Goal: Information Seeking & Learning: Learn about a topic

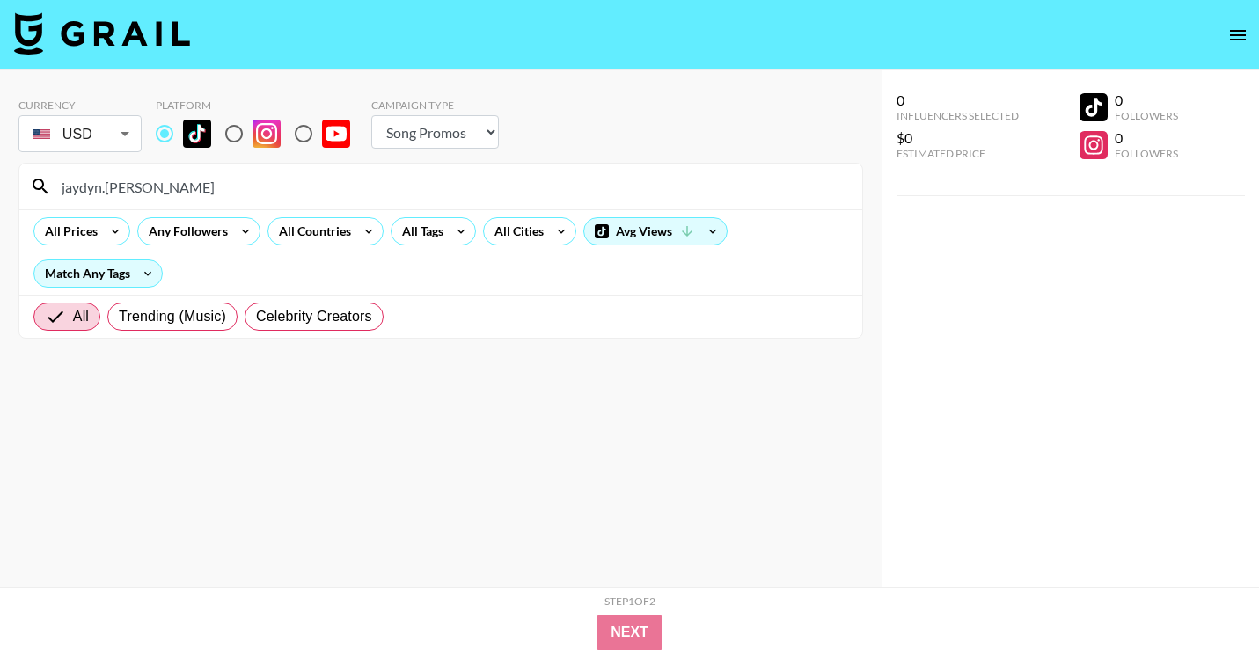
select select "Song"
click at [405, 185] on input "jaydyn.[PERSON_NAME]" at bounding box center [451, 186] width 800 height 28
click at [524, 193] on input "@xll.err" at bounding box center [451, 186] width 800 height 28
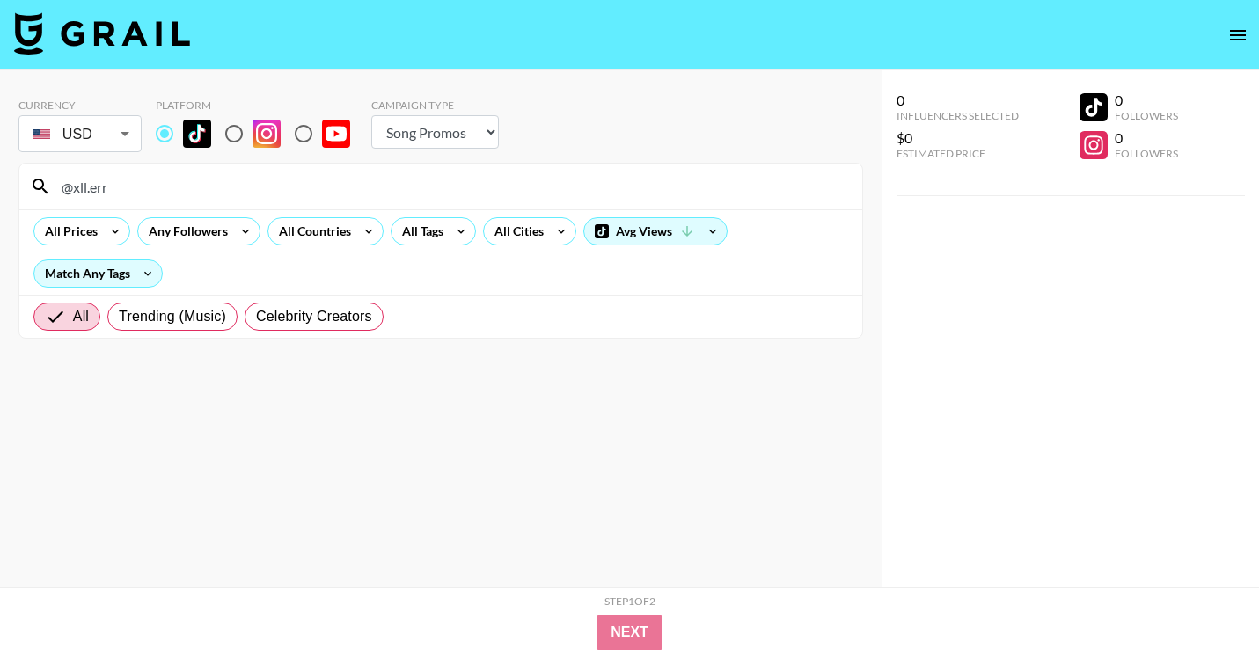
paste input "111.5k"
click at [524, 193] on input "@xll.err 111.5k" at bounding box center [451, 186] width 800 height 28
click at [550, 184] on input "@xll.err 111.5k" at bounding box center [451, 186] width 800 height 28
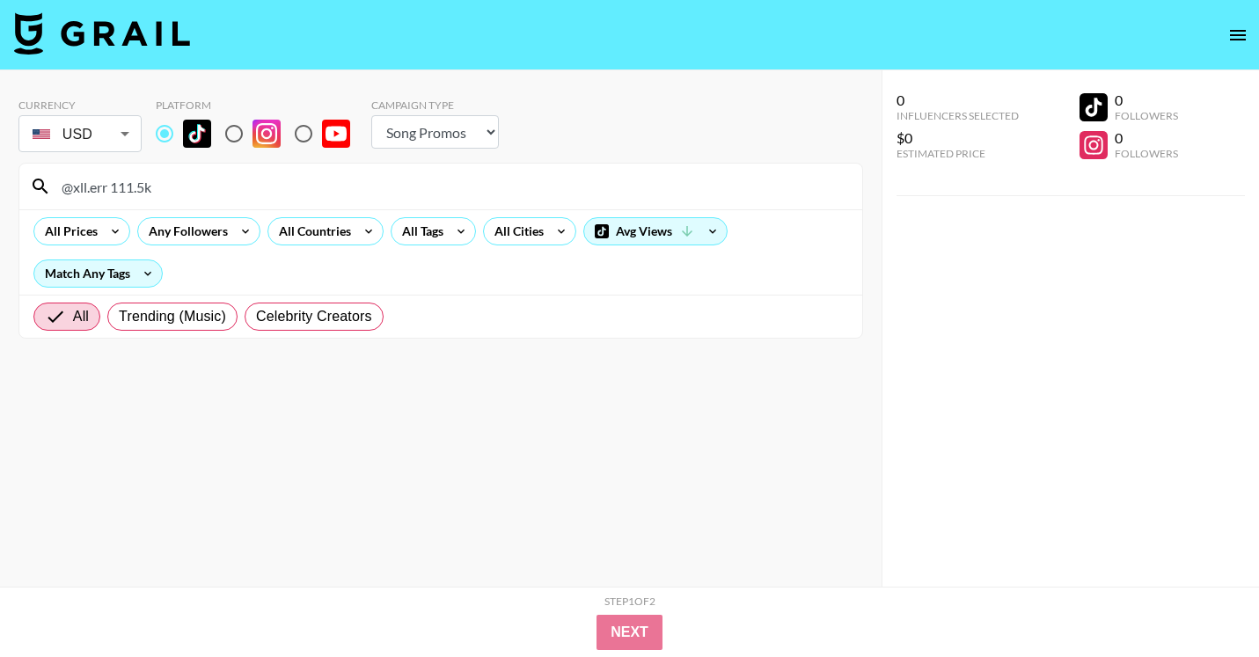
paste input "[URL][DOMAIN_NAME]"
click at [238, 189] on input "[URL][DOMAIN_NAME]" at bounding box center [451, 186] width 800 height 28
drag, startPoint x: 223, startPoint y: 190, endPoint x: 78, endPoint y: 176, distance: 145.8
click at [78, 176] on input "[URL][DOMAIN_NAME]" at bounding box center [451, 186] width 800 height 28
click at [230, 198] on input "helenpenggg" at bounding box center [451, 186] width 800 height 28
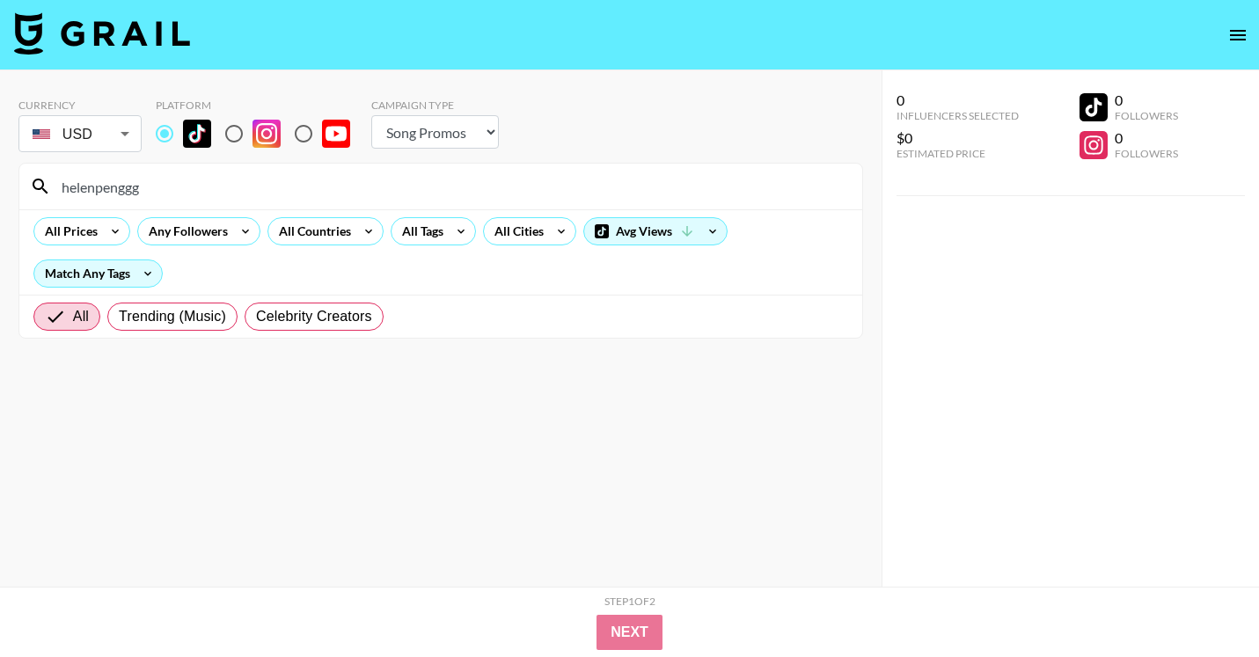
click at [524, 168] on div "helenpenggg" at bounding box center [440, 187] width 843 height 46
click at [524, 182] on input "helenpenggg" at bounding box center [451, 186] width 800 height 28
paste input "@locvl_jay0"
click at [550, 184] on input "@locvl_jay0" at bounding box center [451, 186] width 800 height 28
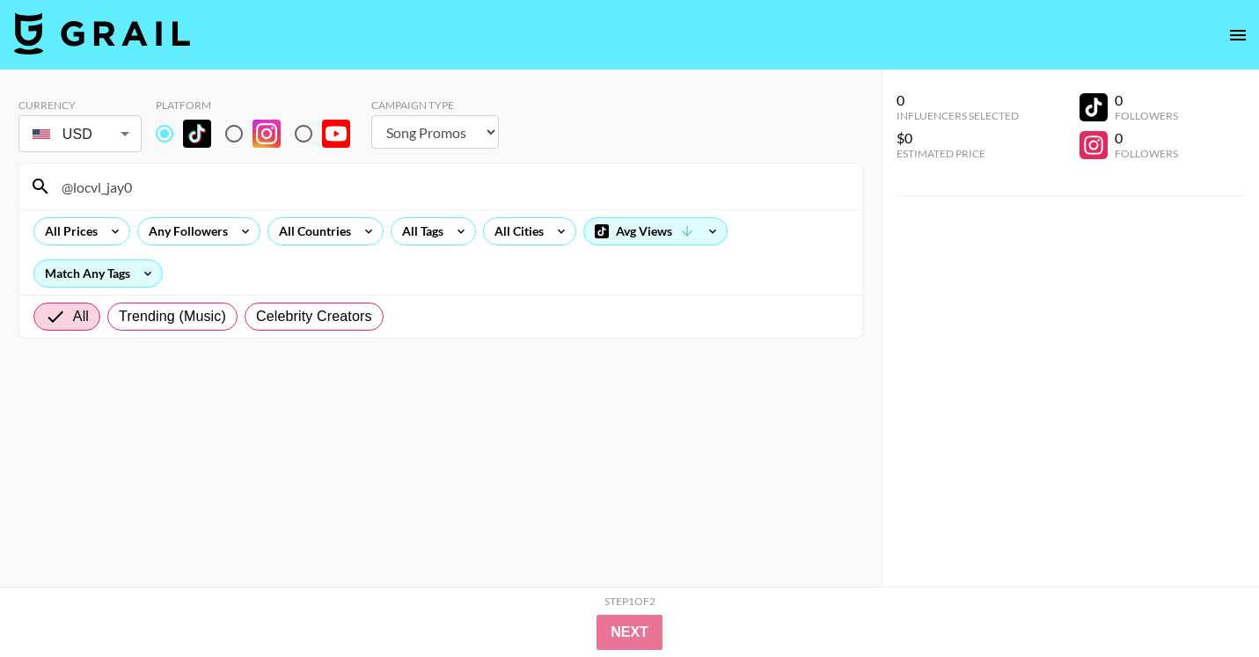
click at [550, 184] on input "@locvl_jay0" at bounding box center [451, 186] width 800 height 28
click at [559, 180] on input "@locvl_jay0" at bounding box center [451, 186] width 800 height 28
paste input "[URL][DOMAIN_NAME]"
click at [559, 180] on input "@locvl_jay0[URL][DOMAIN_NAME]" at bounding box center [451, 186] width 800 height 28
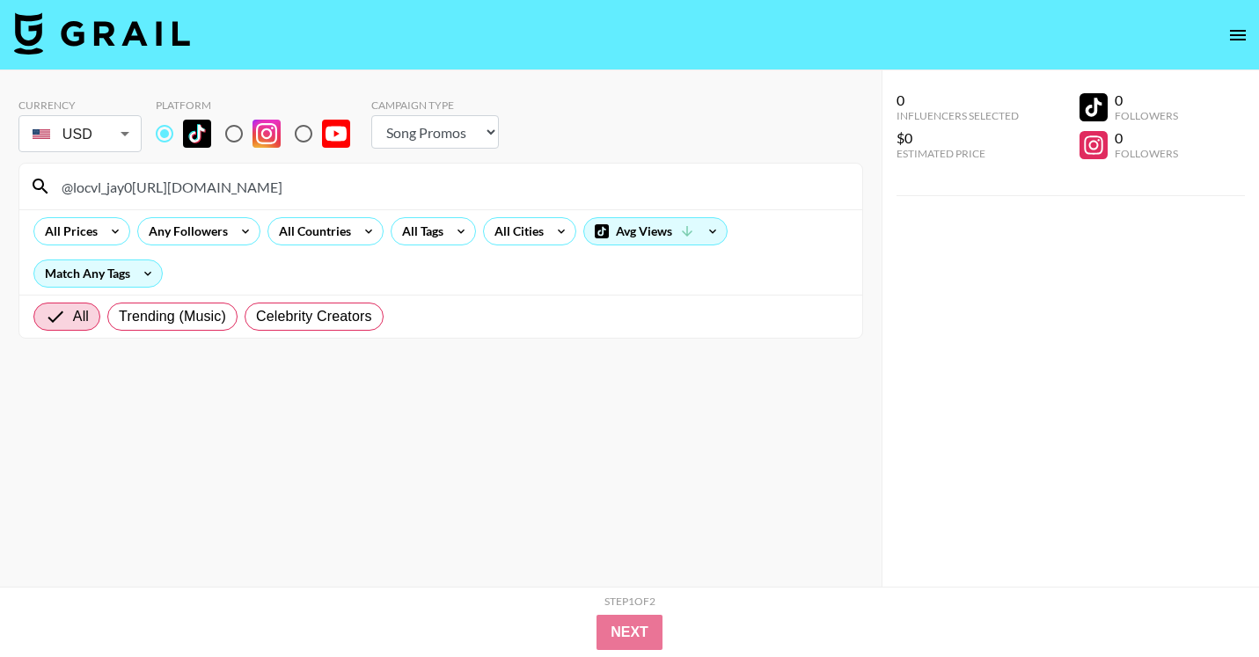
click at [559, 180] on input "@locvl_jay0[URL][DOMAIN_NAME]" at bounding box center [451, 186] width 800 height 28
paste input
drag, startPoint x: 216, startPoint y: 184, endPoint x: 91, endPoint y: 174, distance: 125.3
click at [91, 174] on input "[URL][DOMAIN_NAME]" at bounding box center [451, 186] width 800 height 28
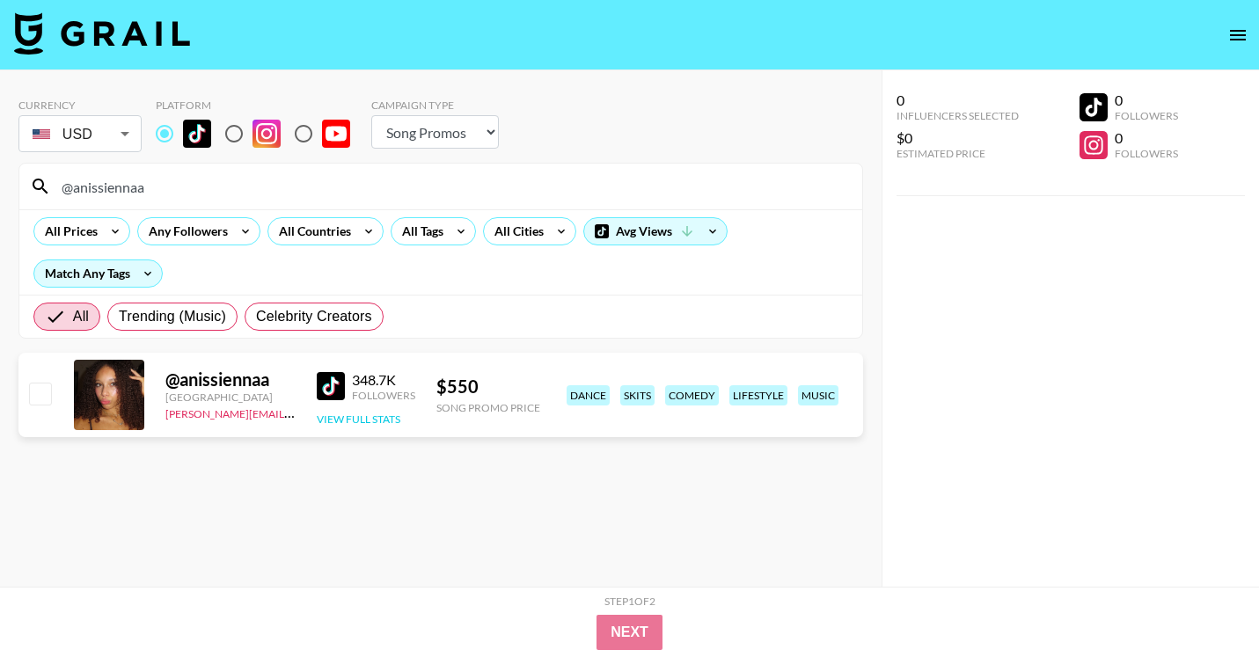
click at [362, 417] on button "View Full Stats" at bounding box center [359, 418] width 84 height 13
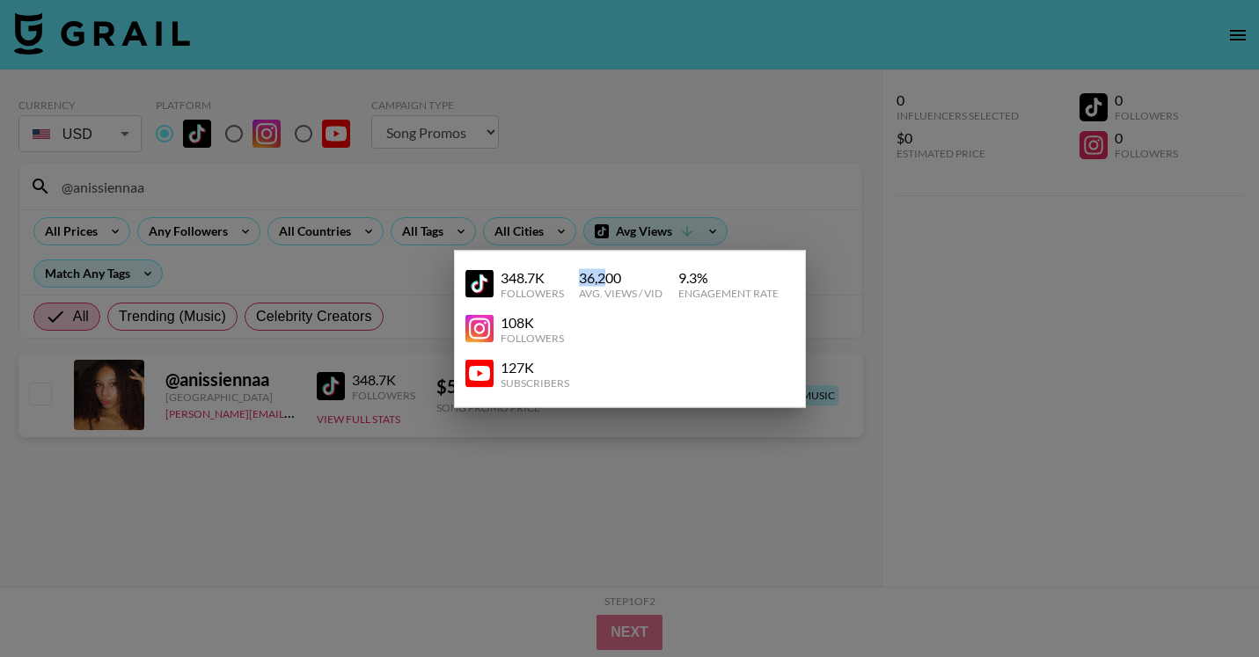
drag, startPoint x: 575, startPoint y: 279, endPoint x: 605, endPoint y: 281, distance: 30.0
click at [605, 281] on div "348.7K Followers 36,200 Avg. Views / Vid 9.3 % Engagement Rate" at bounding box center [629, 283] width 329 height 45
copy div "36,2"
click at [639, 201] on div at bounding box center [629, 328] width 1259 height 657
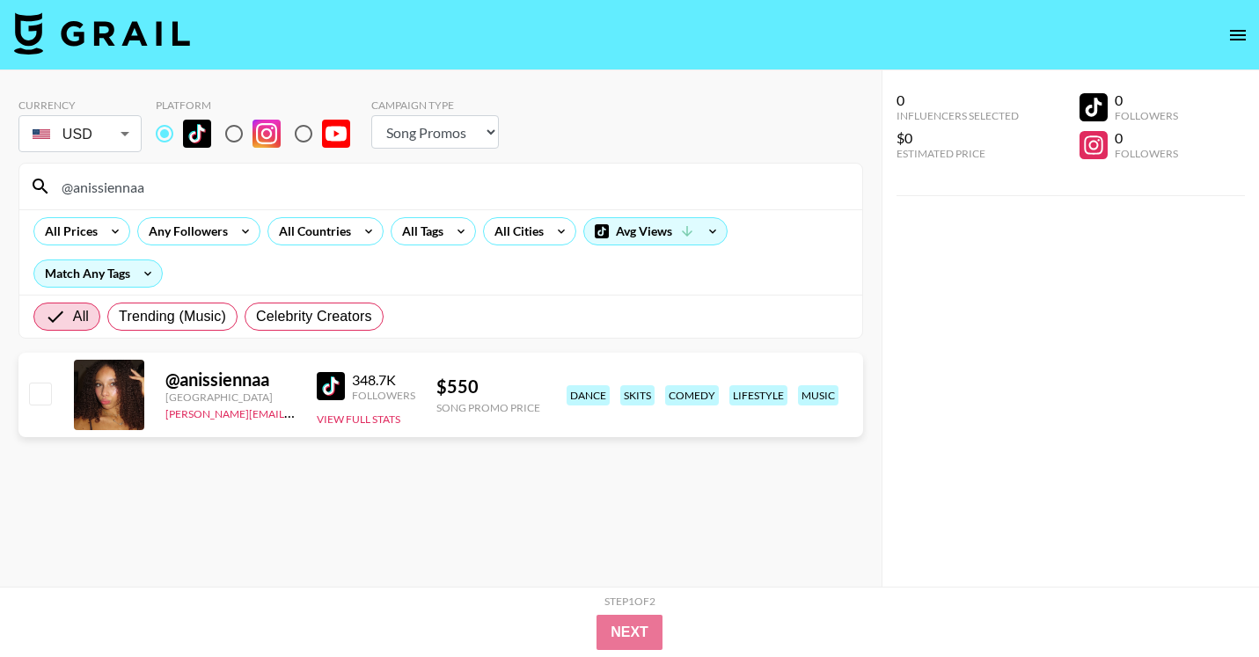
click at [391, 173] on input "@anissiennaa" at bounding box center [451, 186] width 800 height 28
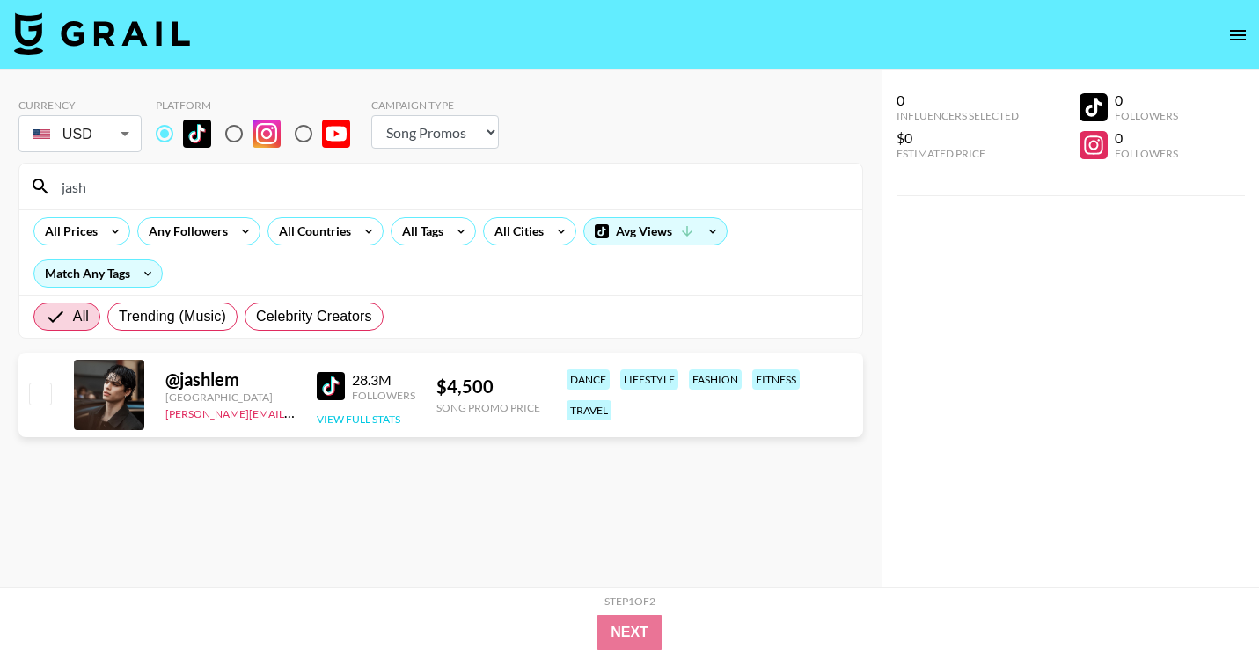
click at [341, 422] on button "View Full Stats" at bounding box center [359, 418] width 84 height 13
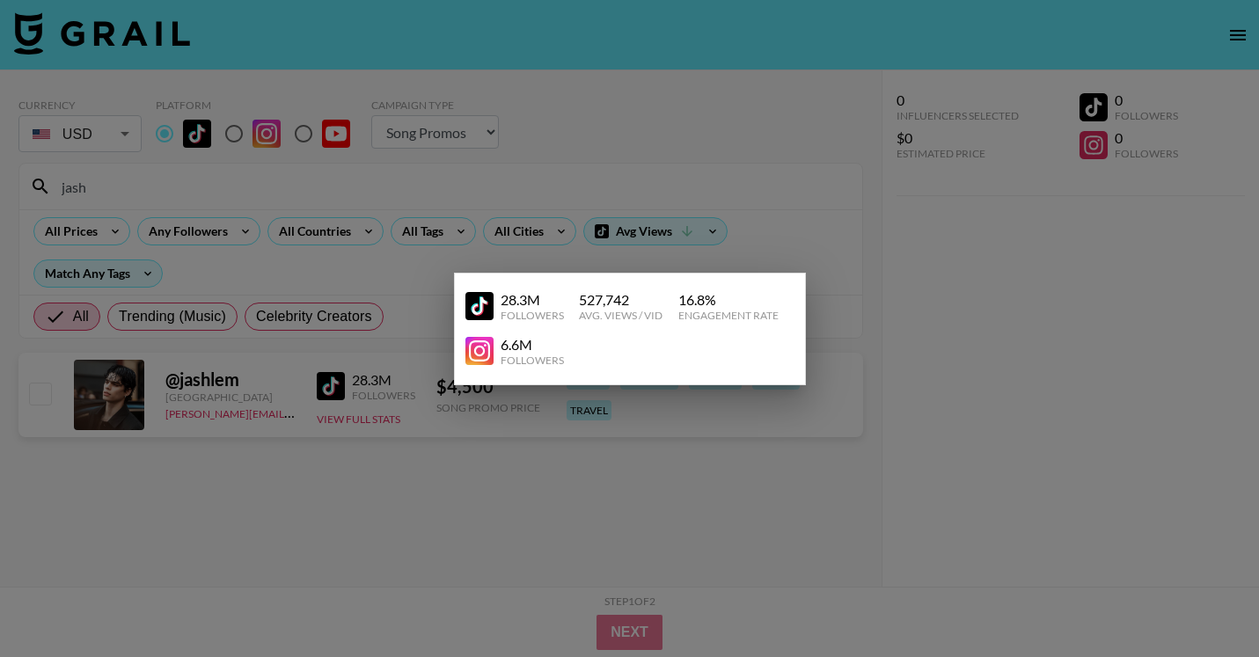
click at [873, 189] on div at bounding box center [629, 328] width 1259 height 657
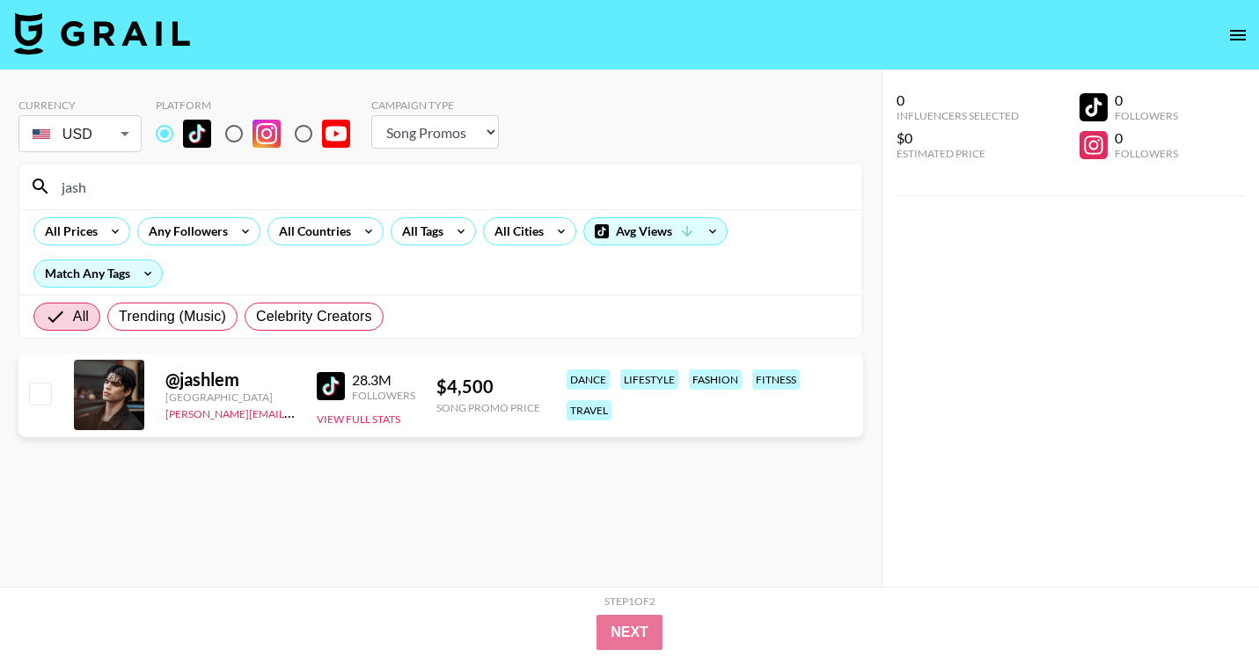
click at [461, 187] on input "jash" at bounding box center [451, 186] width 800 height 28
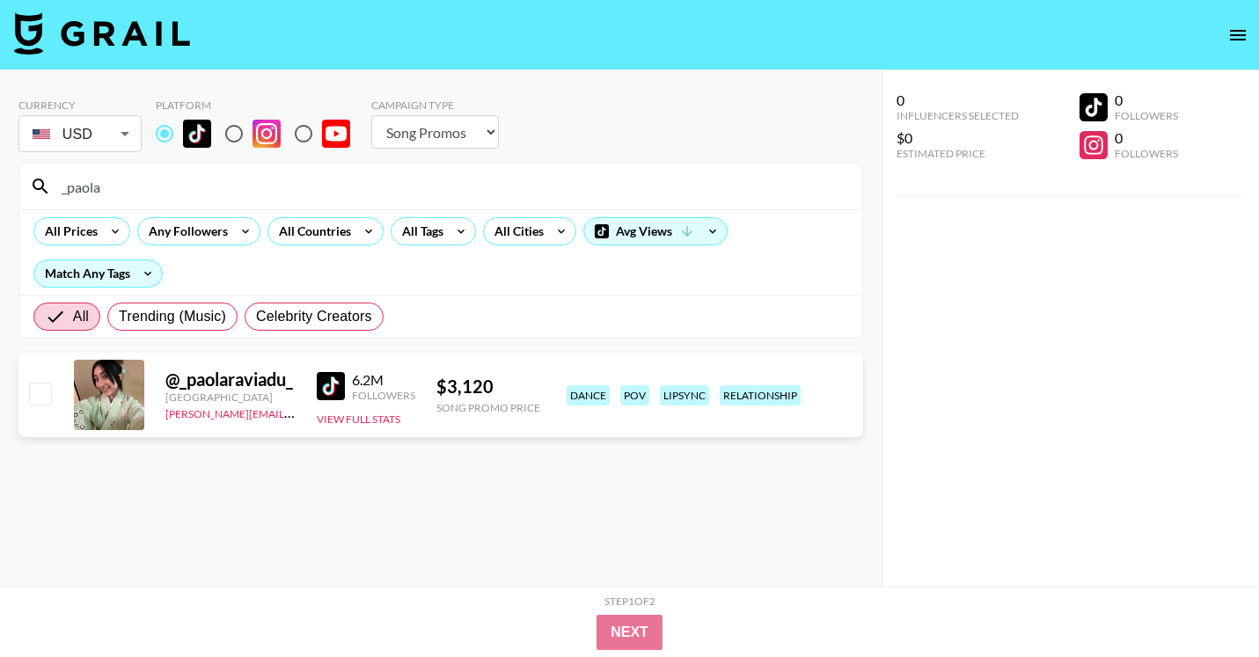
click at [379, 428] on div "@ _paolaraviadu_ Mexico [PERSON_NAME][EMAIL_ADDRESS][DOMAIN_NAME] 6.2M Follower…" at bounding box center [440, 395] width 844 height 84
click at [379, 425] on div "6.2M Followers View Full Stats" at bounding box center [366, 395] width 99 height 62
click at [376, 418] on button "View Full Stats" at bounding box center [359, 418] width 84 height 13
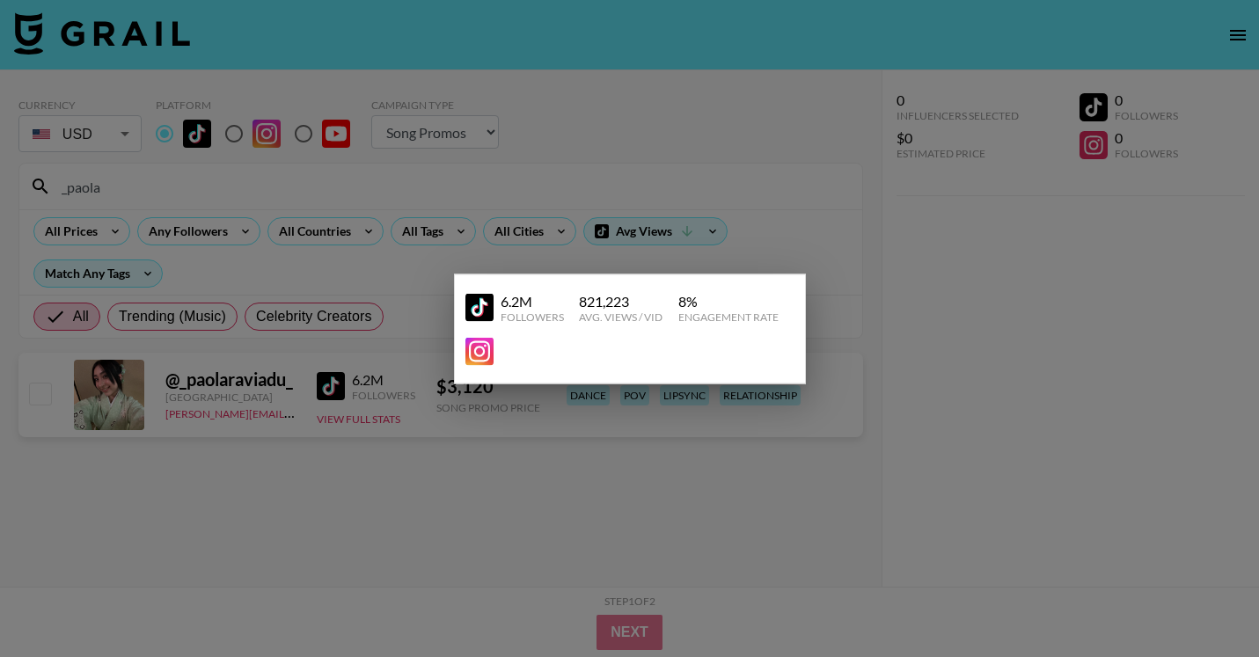
click at [865, 77] on div at bounding box center [629, 328] width 1259 height 657
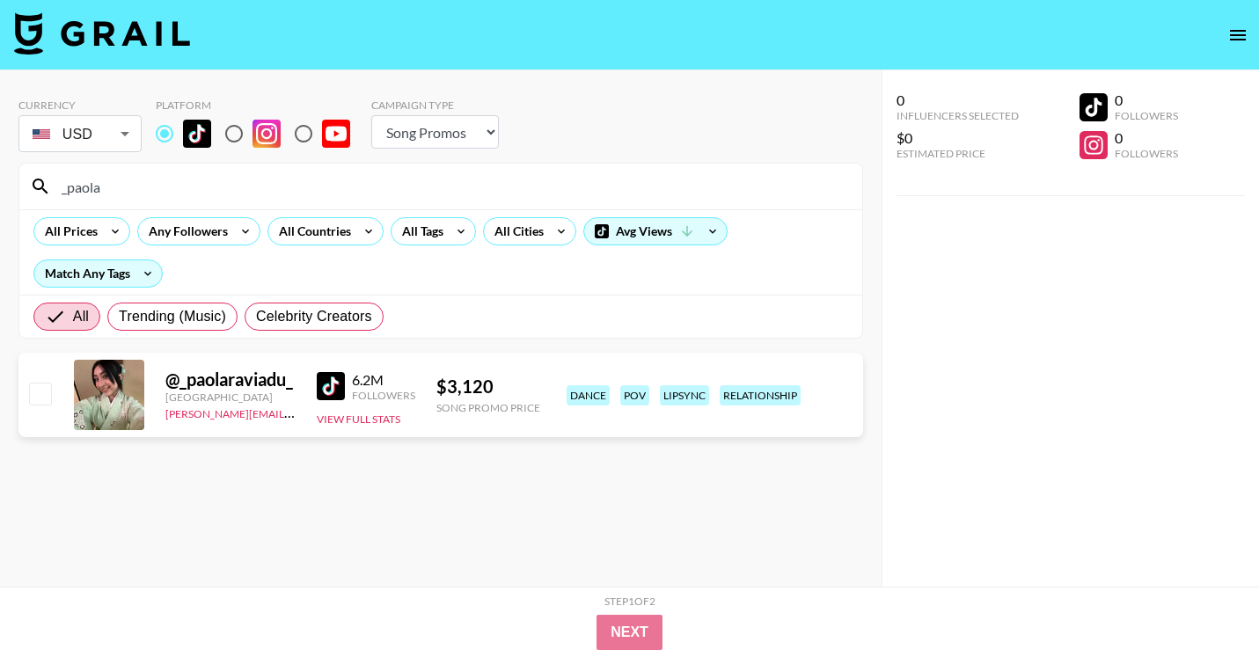
click at [494, 269] on div "All Prices Any Followers All Countries All Tags All Cities Avg Views Match Any …" at bounding box center [440, 251] width 843 height 85
click at [497, 197] on input "_paola" at bounding box center [451, 186] width 800 height 28
paste input "roseleediiii"
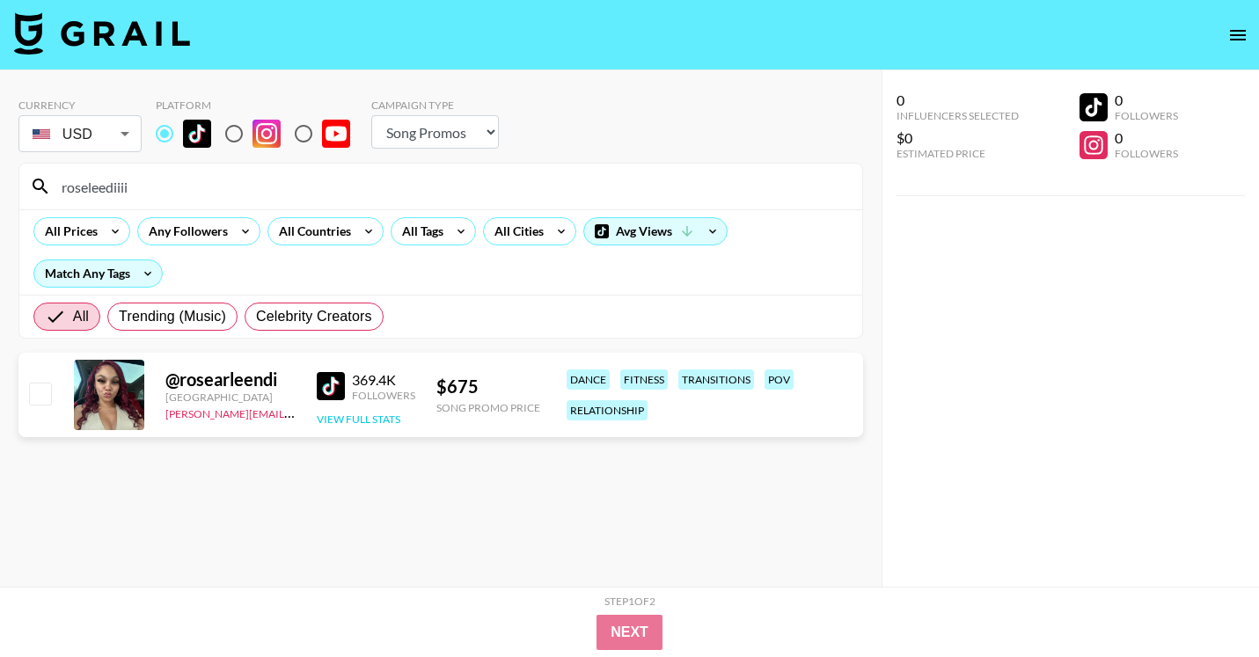
click at [377, 420] on button "View Full Stats" at bounding box center [359, 418] width 84 height 13
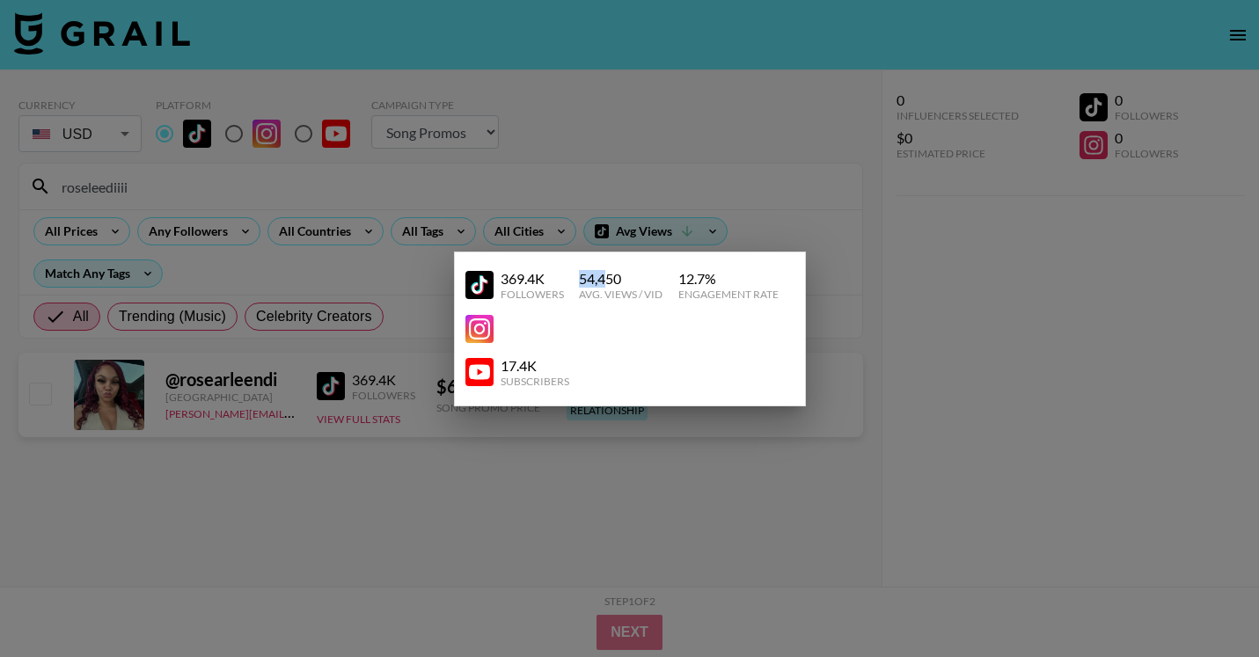
drag, startPoint x: 585, startPoint y: 272, endPoint x: 605, endPoint y: 272, distance: 20.2
click at [605, 272] on div "54,450" at bounding box center [621, 279] width 84 height 18
copy div "54,4"
click at [885, 172] on div at bounding box center [629, 328] width 1259 height 657
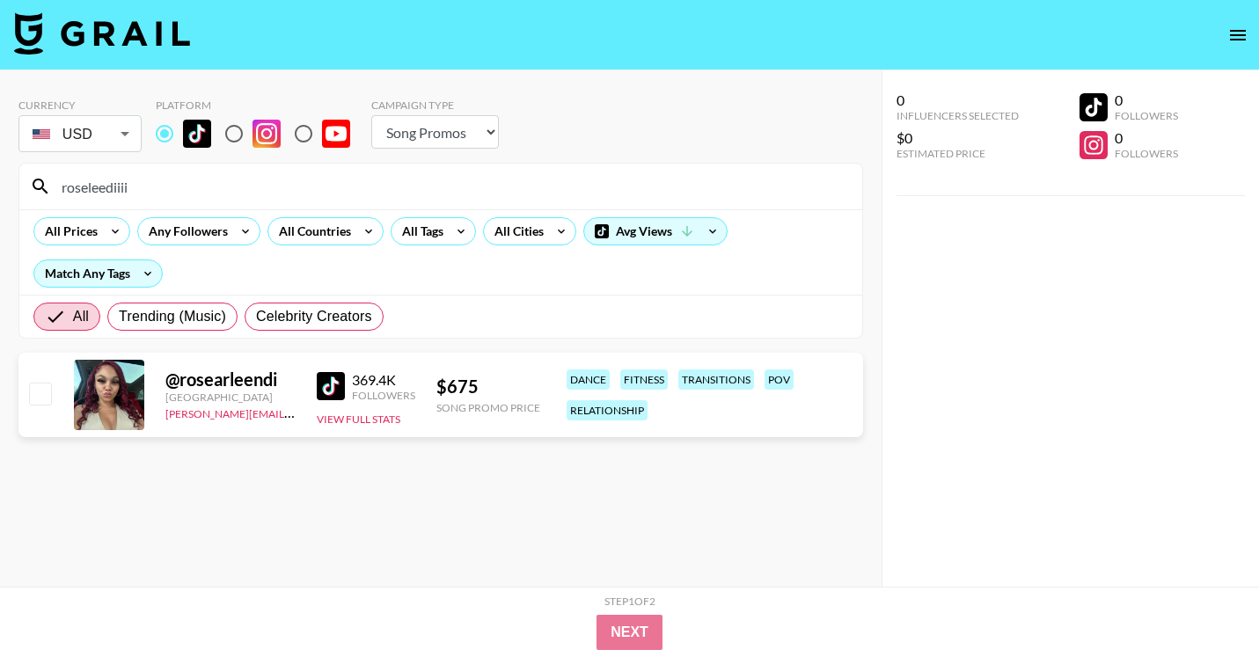
click at [433, 198] on input "roseleediiii" at bounding box center [451, 186] width 800 height 28
paste input "[URL][DOMAIN_NAME]"
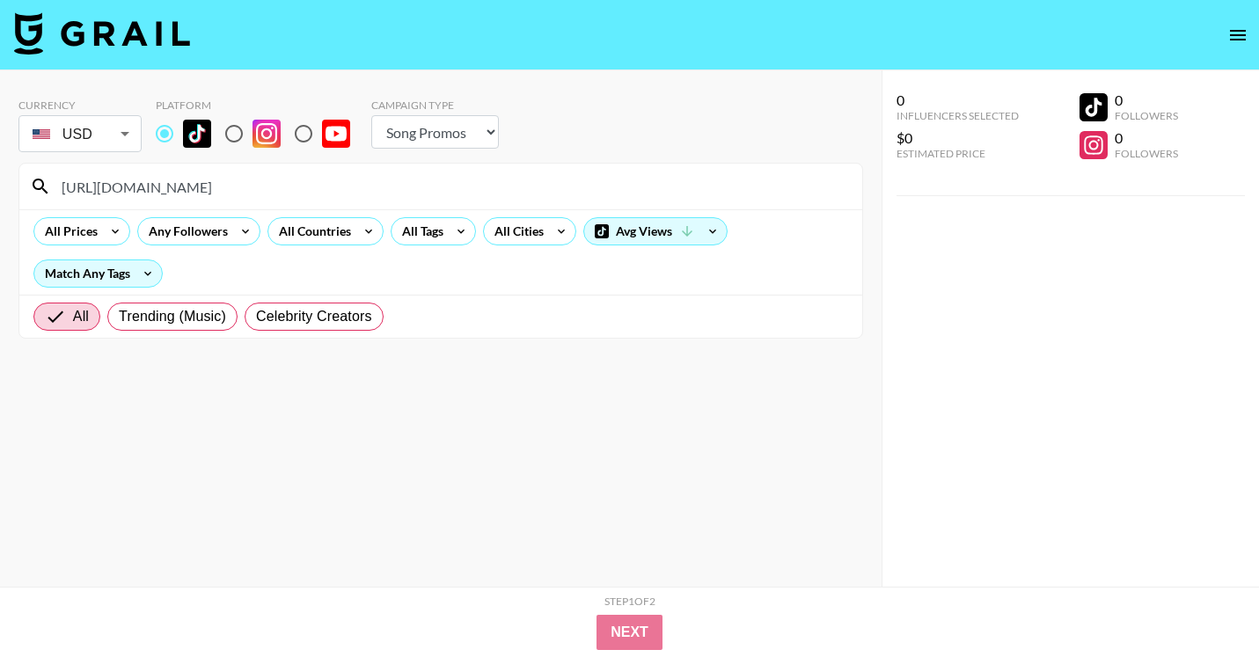
drag, startPoint x: 224, startPoint y: 186, endPoint x: 44, endPoint y: 171, distance: 181.0
click at [44, 171] on div "[URL][DOMAIN_NAME]" at bounding box center [440, 187] width 843 height 46
type input "mattiabrescianini_"
click at [412, 231] on div "All Tags" at bounding box center [418, 231] width 55 height 26
